Goal: Information Seeking & Learning: Learn about a topic

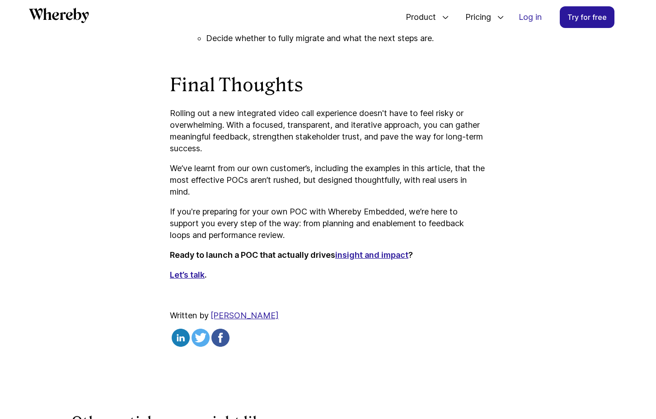
scroll to position [3137, 0]
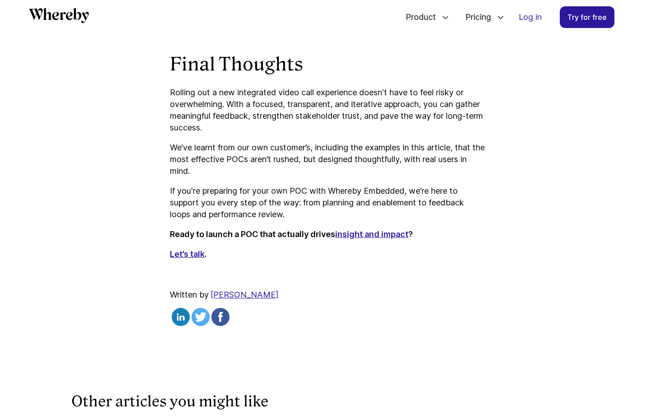
click at [376, 239] on link "insight and impact" at bounding box center [371, 234] width 73 height 9
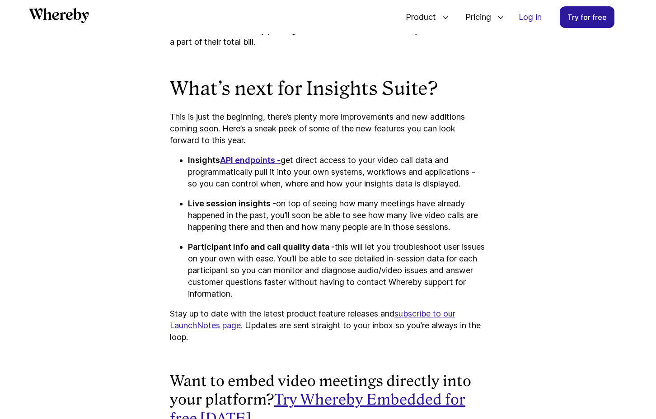
scroll to position [2360, 0]
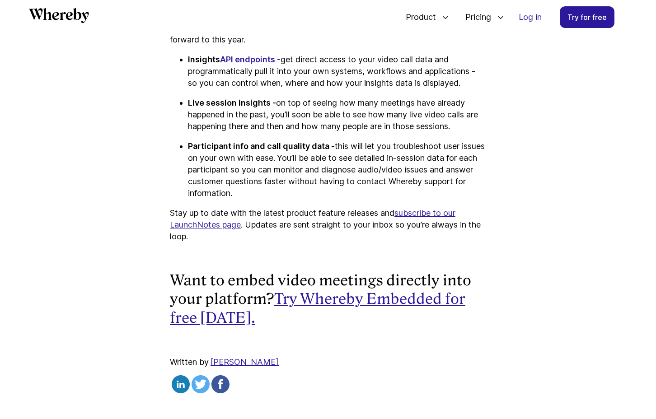
click at [197, 225] on u "subscribe to our LaunchNotes page" at bounding box center [313, 218] width 286 height 21
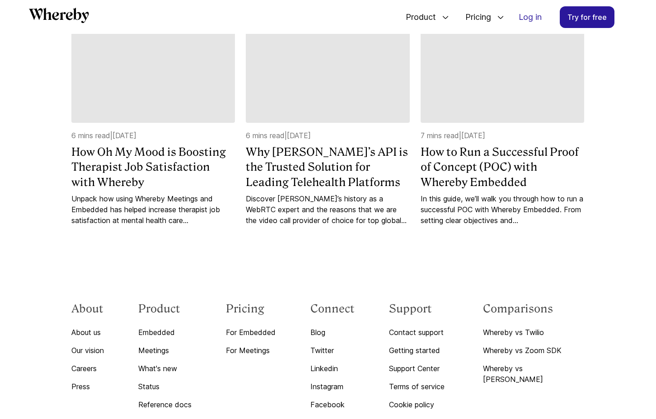
scroll to position [2970, 0]
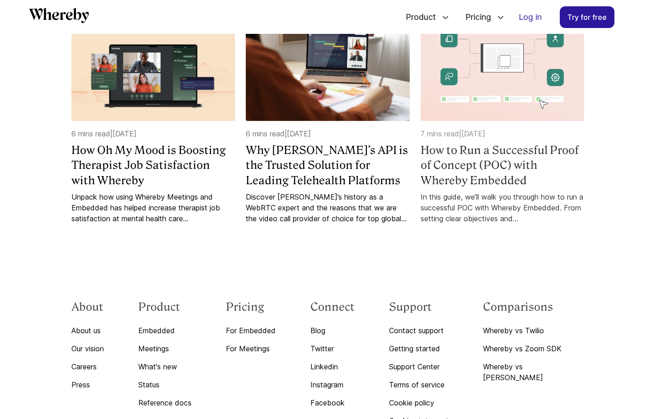
click at [462, 192] on div "In this guide, we’ll walk you through how to run a successful POC with Whereby …" at bounding box center [503, 208] width 164 height 33
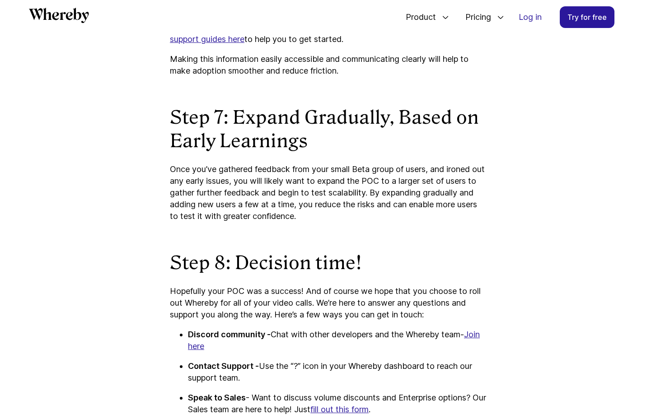
scroll to position [2135, 0]
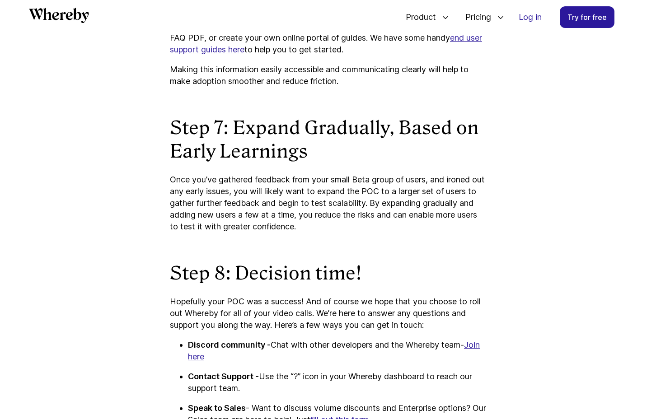
click at [278, 56] on p "Whether it’s clinicians, teachers or any other meeting host, these users will b…" at bounding box center [328, 20] width 316 height 70
click at [278, 54] on link "end user support guides here" at bounding box center [326, 43] width 312 height 21
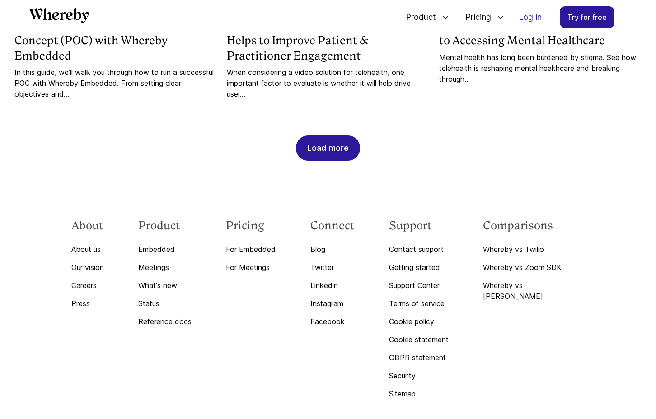
scroll to position [939, 0]
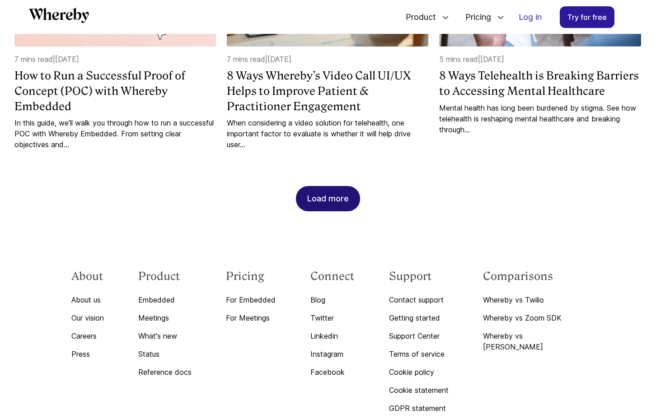
click at [316, 188] on div "Load more" at bounding box center [328, 199] width 42 height 24
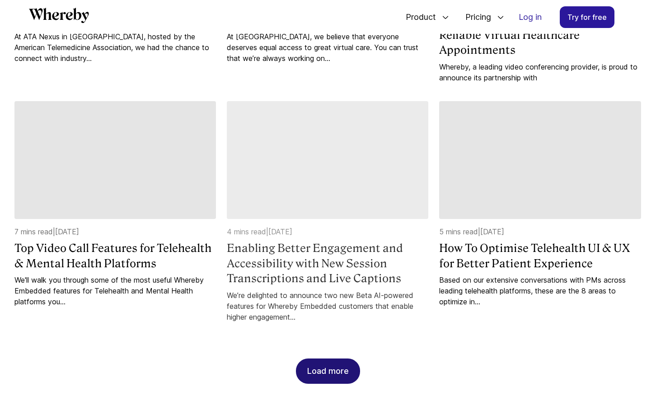
scroll to position [1252, 0]
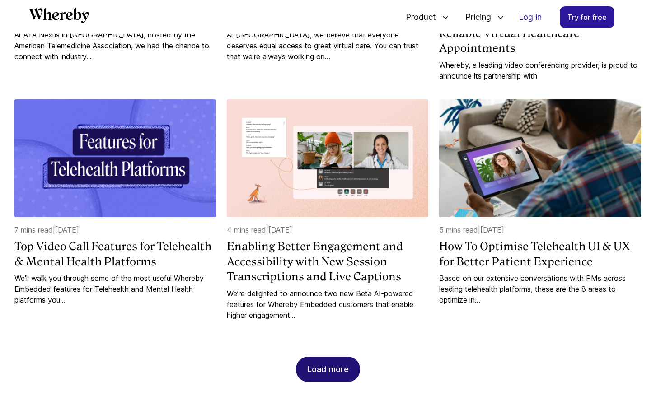
click at [338, 357] on div "Load more" at bounding box center [328, 369] width 42 height 24
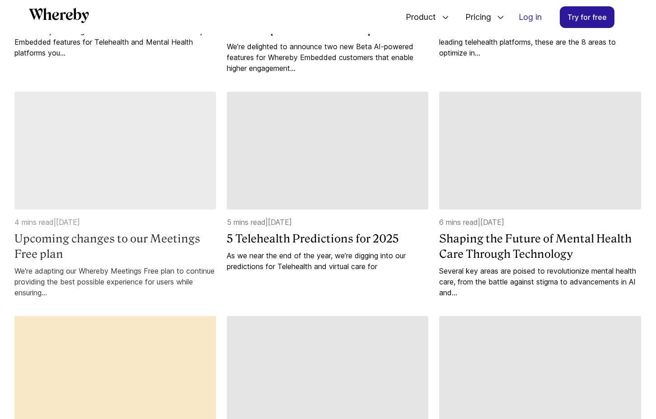
scroll to position [1505, 0]
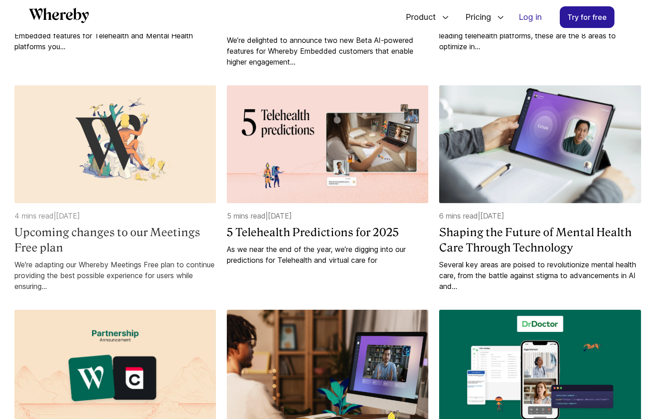
click at [65, 138] on img at bounding box center [115, 144] width 202 height 118
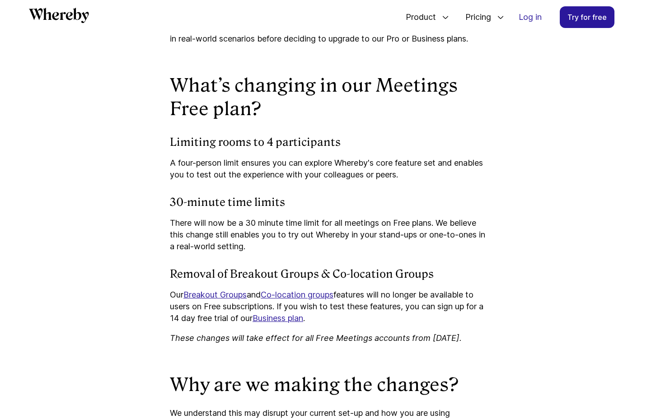
scroll to position [849, 0]
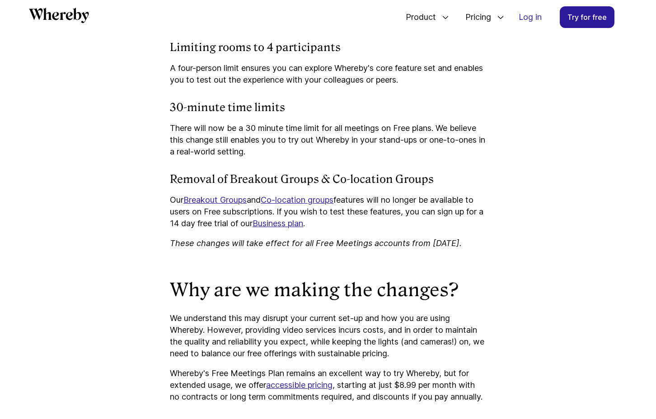
click at [305, 205] on link "Co-location groups" at bounding box center [297, 199] width 73 height 9
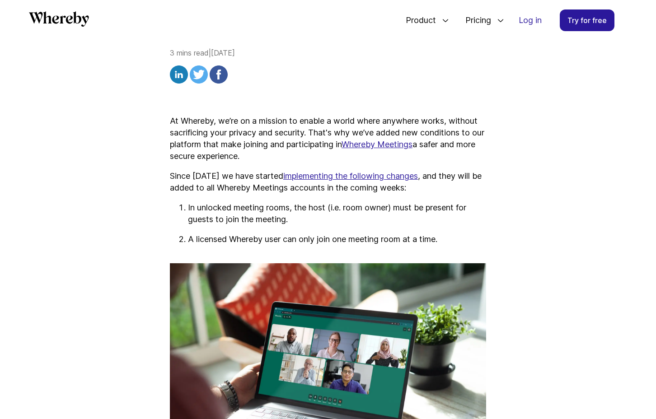
scroll to position [252, 0]
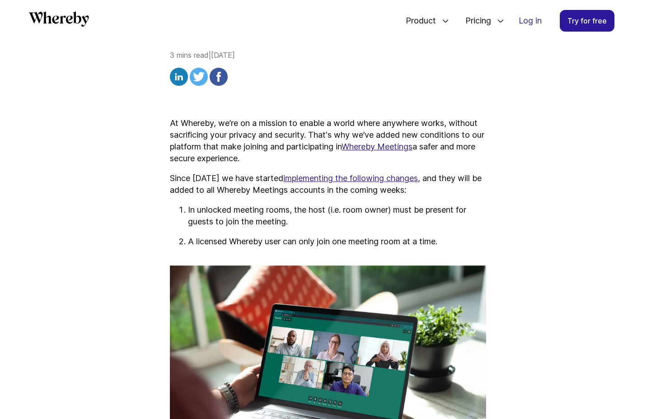
click at [367, 177] on link "implementing the following changes" at bounding box center [350, 177] width 135 height 9
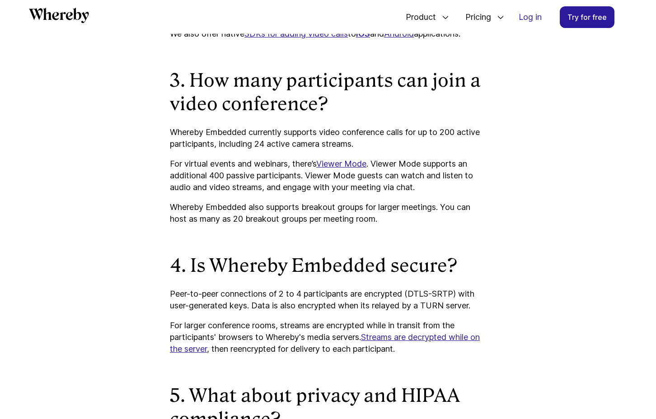
scroll to position [1381, 0]
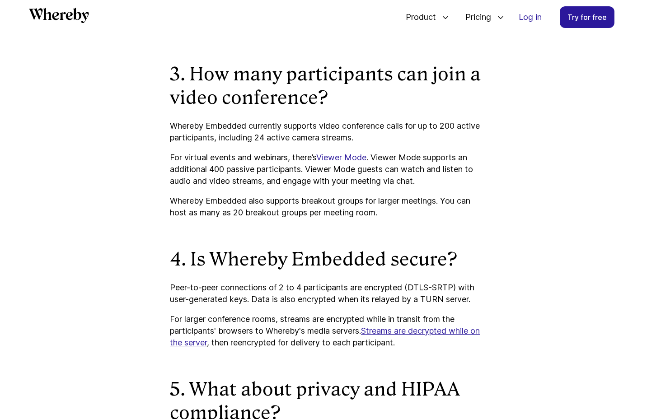
click at [348, 162] on link "Viewer Mode" at bounding box center [341, 157] width 50 height 9
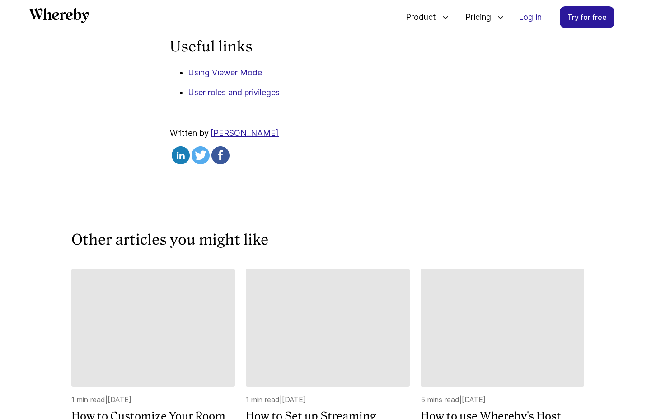
scroll to position [765, 0]
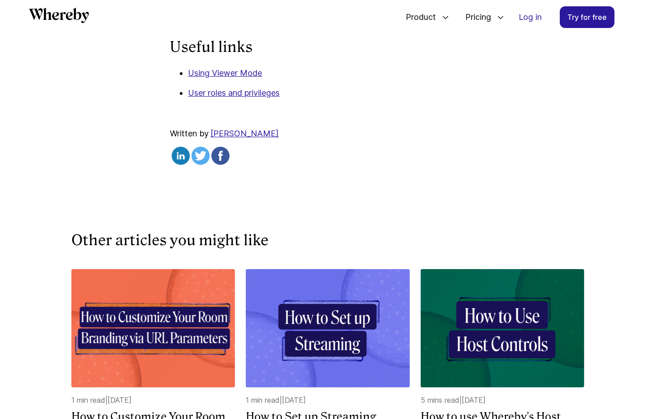
click at [236, 78] on link "Using Viewer Mode" at bounding box center [225, 72] width 74 height 9
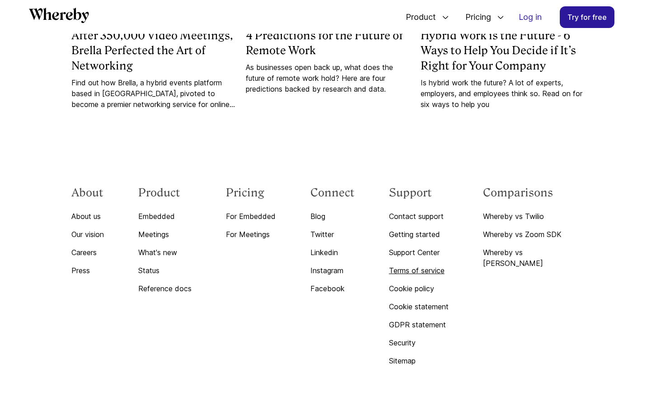
scroll to position [5975, 0]
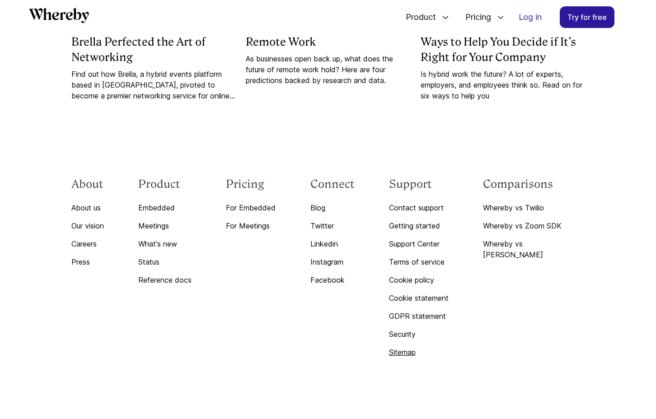
click at [426, 356] on link "Sitemap" at bounding box center [419, 352] width 60 height 11
